Goal: Browse casually: Explore the website without a specific task or goal

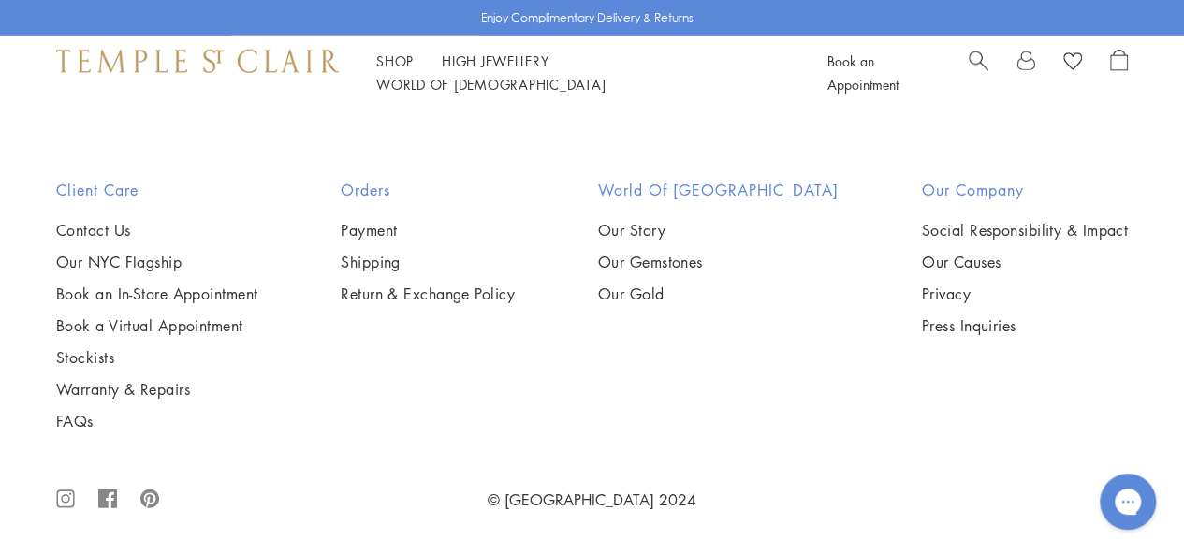
scroll to position [5747, 0]
